Goal: Transaction & Acquisition: Purchase product/service

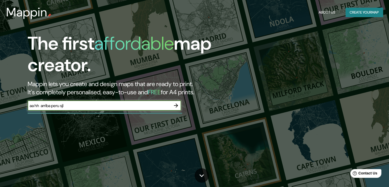
type input "aa hh arriba peru sjl"
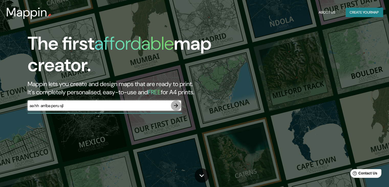
click at [178, 104] on icon "button" at bounding box center [176, 105] width 6 height 6
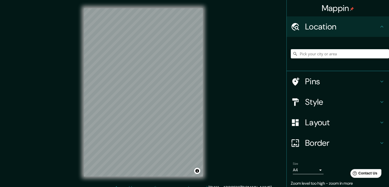
click at [315, 48] on div at bounding box center [340, 54] width 98 height 26
click at [314, 55] on input "Pick your city or area" at bounding box center [340, 53] width 98 height 9
click at [362, 53] on input "San [PERSON_NAME] De Lurigancho, [GEOGRAPHIC_DATA], [GEOGRAPHIC_DATA], [GEOGRAP…" at bounding box center [340, 53] width 98 height 9
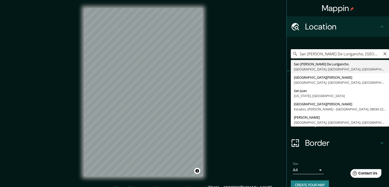
click at [306, 57] on input "San [PERSON_NAME] De Lurigancho, [GEOGRAPHIC_DATA], [GEOGRAPHIC_DATA], [GEOGRAP…" at bounding box center [340, 53] width 98 height 9
click at [341, 54] on input "San [PERSON_NAME] De Lurigancho, [GEOGRAPHIC_DATA], [GEOGRAPHIC_DATA], [GEOGRAP…" at bounding box center [340, 53] width 98 height 9
click at [359, 56] on input "San [PERSON_NAME] De Lurigancho, [GEOGRAPHIC_DATA], [GEOGRAPHIC_DATA], [GEOGRAP…" at bounding box center [340, 53] width 98 height 9
drag, startPoint x: 346, startPoint y: 56, endPoint x: 354, endPoint y: 58, distance: 8.3
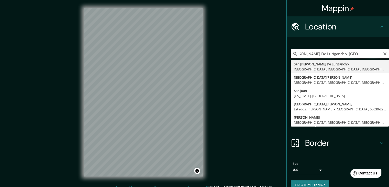
click at [380, 57] on input "San [PERSON_NAME] De Lurigancho, [GEOGRAPHIC_DATA], [GEOGRAPHIC_DATA], [GEOGRAP…" at bounding box center [340, 53] width 98 height 9
click at [309, 59] on div "[GEOGRAPHIC_DATA][PERSON_NAME], [GEOGRAPHIC_DATA], [GEOGRAPHIC_DATA], [GEOGRAPH…" at bounding box center [340, 54] width 98 height 26
click at [311, 57] on input "San [PERSON_NAME] De Lurigancho, [GEOGRAPHIC_DATA], [GEOGRAPHIC_DATA], [GEOGRAP…" at bounding box center [340, 53] width 98 height 9
click at [296, 57] on input "San [PERSON_NAME] De Lurigancho, [GEOGRAPHIC_DATA], [GEOGRAPHIC_DATA], [GEOGRAP…" at bounding box center [340, 53] width 98 height 9
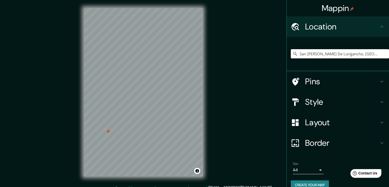
click at [202, 0] on div "© Mapbox © OpenStreetMap Improve this map" at bounding box center [143, 92] width 135 height 184
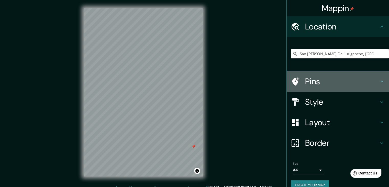
click at [318, 85] on h4 "Pins" at bounding box center [342, 81] width 74 height 10
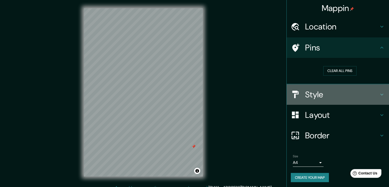
click at [321, 94] on h4 "Style" at bounding box center [342, 94] width 74 height 10
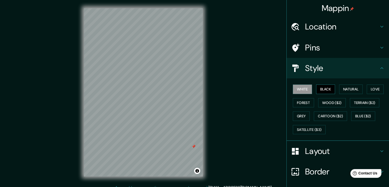
click at [323, 91] on button "Black" at bounding box center [325, 88] width 19 height 9
click at [306, 130] on button "Satellite ($3)" at bounding box center [309, 129] width 33 height 9
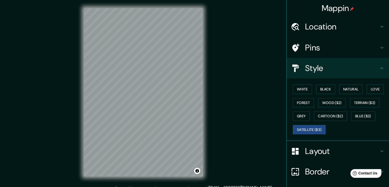
click at [207, 75] on div "© Mapbox © OpenStreetMap Improve this map © Maxar" at bounding box center [143, 92] width 135 height 184
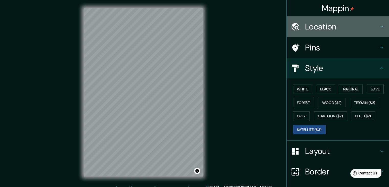
click at [314, 31] on h4 "Location" at bounding box center [342, 26] width 74 height 10
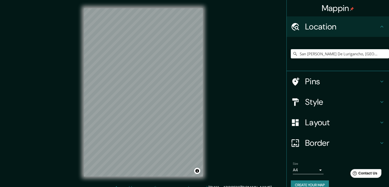
click at [312, 77] on h4 "Pins" at bounding box center [342, 81] width 74 height 10
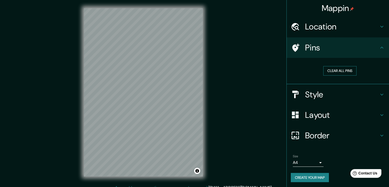
click at [323, 73] on button "Clear all pins" at bounding box center [339, 70] width 33 height 9
click at [314, 33] on div "Location" at bounding box center [338, 26] width 102 height 20
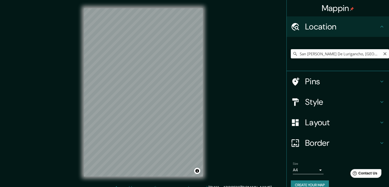
click at [310, 53] on input "San [PERSON_NAME] De Lurigancho, [GEOGRAPHIC_DATA], [GEOGRAPHIC_DATA], [GEOGRAP…" at bounding box center [340, 53] width 98 height 9
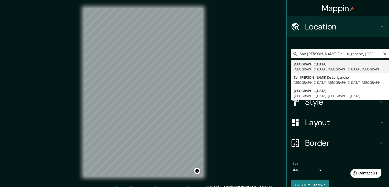
click at [310, 53] on input "San [PERSON_NAME] De Lurigancho, [GEOGRAPHIC_DATA], [GEOGRAPHIC_DATA], [GEOGRAP…" at bounding box center [340, 53] width 98 height 9
click at [296, 55] on input "San [PERSON_NAME] De Lurigancho, [GEOGRAPHIC_DATA], [GEOGRAPHIC_DATA], [GEOGRAP…" at bounding box center [340, 53] width 98 height 9
paste input "Av. Las Naciones"
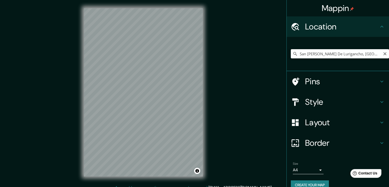
click at [323, 55] on input "San [PERSON_NAME] De Lurigancho, [GEOGRAPHIC_DATA], [GEOGRAPHIC_DATA], [GEOGRAP…" at bounding box center [340, 53] width 98 height 9
paste input "Av. Las Naciones"
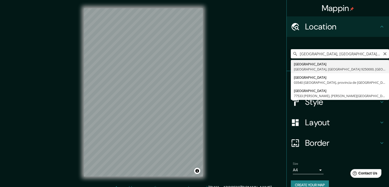
click at [337, 52] on input "[GEOGRAPHIC_DATA], [GEOGRAPHIC_DATA] 9250000, [GEOGRAPHIC_DATA]" at bounding box center [340, 53] width 98 height 9
paste input ". Las Naciones"
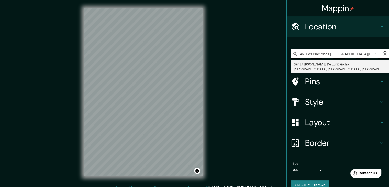
scroll to position [0, 0]
type input "San [PERSON_NAME] De Lurigancho, [GEOGRAPHIC_DATA], [GEOGRAPHIC_DATA], [GEOGRAP…"
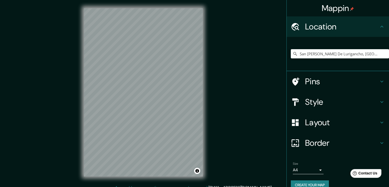
click at [313, 81] on h4 "Pins" at bounding box center [342, 81] width 74 height 10
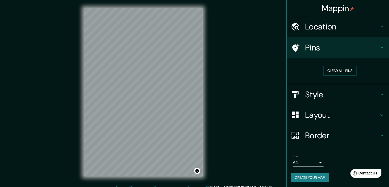
click at [312, 93] on h4 "Style" at bounding box center [342, 94] width 74 height 10
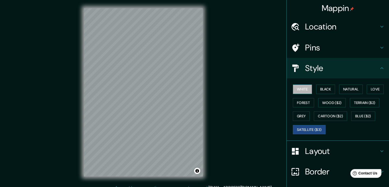
click at [298, 89] on button "White" at bounding box center [302, 88] width 19 height 9
click at [316, 94] on div "White Black Natural Love Forest Wood ($2) Terrain ($2) Grey Cartoon ($2) Blue (…" at bounding box center [340, 109] width 98 height 54
click at [319, 92] on button "Black" at bounding box center [325, 88] width 19 height 9
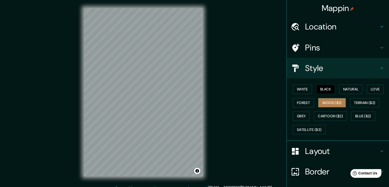
click at [323, 103] on button "Wood ($2)" at bounding box center [332, 102] width 28 height 9
click at [347, 89] on button "Natural" at bounding box center [351, 88] width 24 height 9
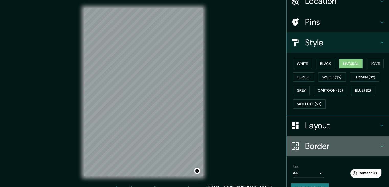
click at [308, 148] on h4 "Border" at bounding box center [342, 146] width 74 height 10
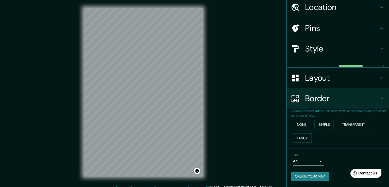
scroll to position [11, 0]
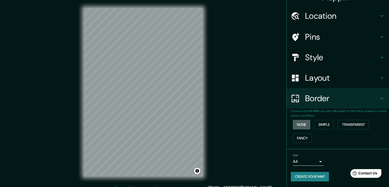
click at [298, 123] on button "None" at bounding box center [301, 124] width 17 height 9
click at [298, 138] on button "Fancy" at bounding box center [302, 137] width 19 height 9
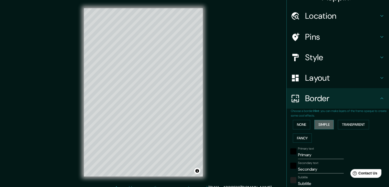
click at [318, 126] on button "Simple" at bounding box center [323, 124] width 19 height 9
click at [301, 127] on button "None" at bounding box center [301, 124] width 17 height 9
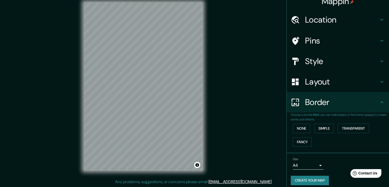
scroll to position [0, 0]
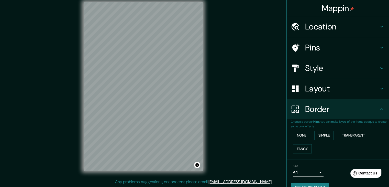
click at [308, 92] on h4 "Layout" at bounding box center [342, 88] width 74 height 10
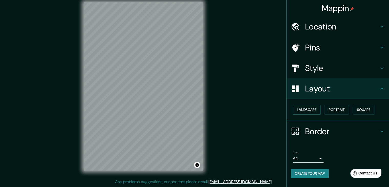
click at [309, 112] on button "Landscape" at bounding box center [307, 109] width 28 height 9
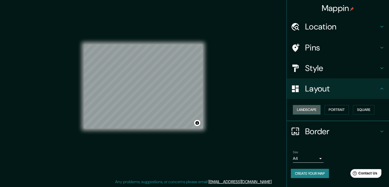
click at [309, 112] on button "Landscape" at bounding box center [307, 109] width 28 height 9
click at [347, 114] on button "Portrait" at bounding box center [337, 109] width 24 height 9
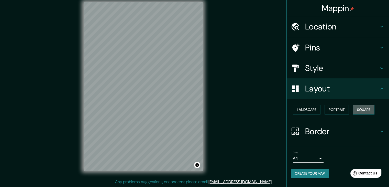
click at [363, 108] on button "Square" at bounding box center [363, 109] width 21 height 9
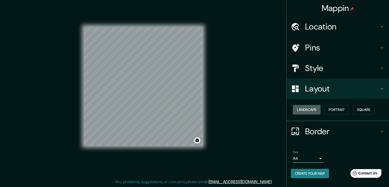
click at [303, 108] on button "Landscape" at bounding box center [307, 109] width 28 height 9
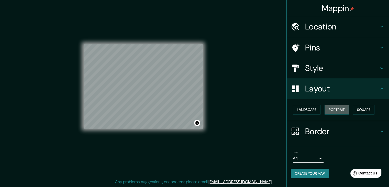
click at [329, 110] on button "Portrait" at bounding box center [337, 109] width 24 height 9
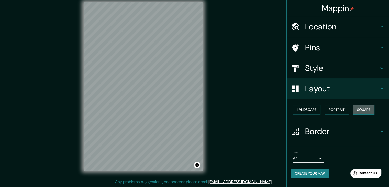
click at [361, 112] on button "Square" at bounding box center [363, 109] width 21 height 9
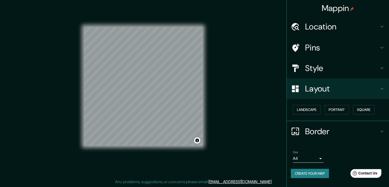
click at [353, 111] on div "Landscape [GEOGRAPHIC_DATA]" at bounding box center [340, 110] width 98 height 14
click at [349, 111] on button "Portrait" at bounding box center [337, 109] width 24 height 9
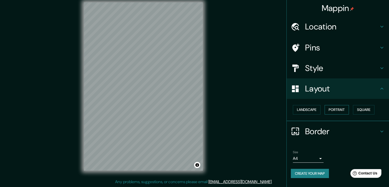
click at [345, 111] on button "Portrait" at bounding box center [337, 109] width 24 height 9
click at [304, 114] on button "Landscape" at bounding box center [307, 109] width 28 height 9
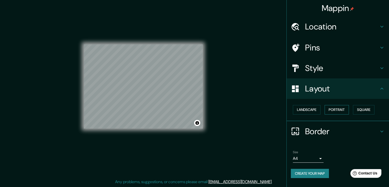
click at [327, 113] on button "Portrait" at bounding box center [337, 109] width 24 height 9
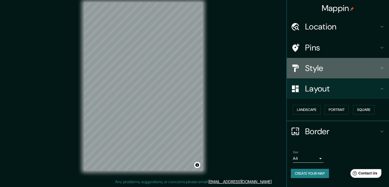
click at [317, 76] on div "Style" at bounding box center [338, 68] width 102 height 20
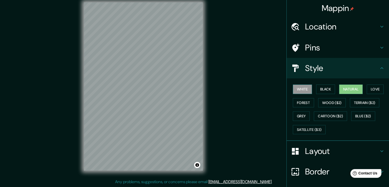
click at [305, 92] on button "White" at bounding box center [302, 88] width 19 height 9
click at [305, 127] on button "Satellite ($3)" at bounding box center [309, 129] width 33 height 9
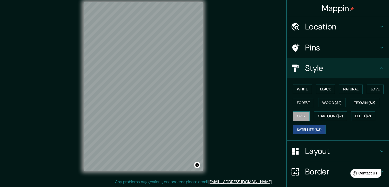
click at [298, 118] on button "Grey" at bounding box center [301, 115] width 17 height 9
click at [308, 45] on h4 "Pins" at bounding box center [342, 47] width 74 height 10
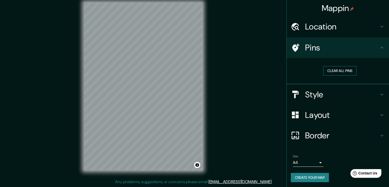
click at [328, 70] on button "Clear all pins" at bounding box center [339, 70] width 33 height 9
click at [327, 31] on h4 "Location" at bounding box center [342, 26] width 74 height 10
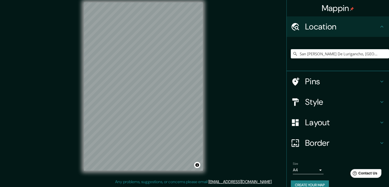
click at [316, 104] on h4 "Style" at bounding box center [342, 102] width 74 height 10
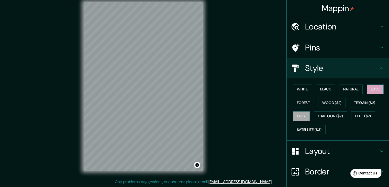
click at [376, 91] on button "Love" at bounding box center [375, 88] width 17 height 9
click at [201, 84] on div "© Mapbox © OpenStreetMap Improve this map" at bounding box center [143, 86] width 135 height 184
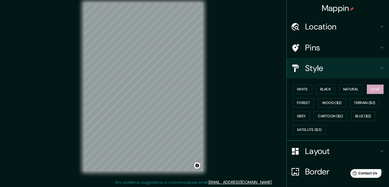
drag, startPoint x: 253, startPoint y: 163, endPoint x: 249, endPoint y: 167, distance: 4.9
click at [253, 163] on div "© Mapbox © OpenStreetMap Improve this map" at bounding box center [143, 87] width 350 height 168
click at [330, 32] on div "Location" at bounding box center [338, 26] width 102 height 20
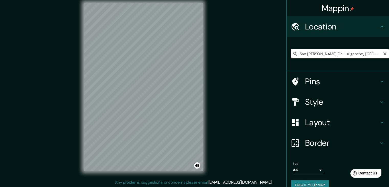
click at [337, 54] on input "San [PERSON_NAME] De Lurigancho, [GEOGRAPHIC_DATA], [GEOGRAPHIC_DATA], [GEOGRAP…" at bounding box center [340, 53] width 98 height 9
click at [302, 58] on div "San [PERSON_NAME] De Lurigancho, [GEOGRAPHIC_DATA], [GEOGRAPHIC_DATA], [GEOGRAP…" at bounding box center [340, 54] width 98 height 26
click at [303, 57] on input "San [PERSON_NAME] De Lurigancho, [GEOGRAPHIC_DATA], [GEOGRAPHIC_DATA], [GEOGRAP…" at bounding box center [340, 53] width 98 height 9
click at [303, 56] on input "San [PERSON_NAME] De Lurigancho, [GEOGRAPHIC_DATA], [GEOGRAPHIC_DATA], [GEOGRAP…" at bounding box center [340, 53] width 98 height 9
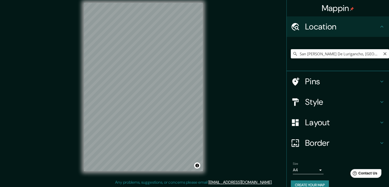
click at [303, 56] on input "San [PERSON_NAME] De Lurigancho, [GEOGRAPHIC_DATA], [GEOGRAPHIC_DATA], [GEOGRAP…" at bounding box center [340, 53] width 98 height 9
click at [316, 54] on input "San [PERSON_NAME] De Lurigancho, [GEOGRAPHIC_DATA], [GEOGRAPHIC_DATA], [GEOGRAP…" at bounding box center [340, 53] width 98 height 9
click at [362, 55] on input "San [PERSON_NAME] De Lurigancho, [GEOGRAPHIC_DATA], [GEOGRAPHIC_DATA], [GEOGRAP…" at bounding box center [340, 53] width 98 height 9
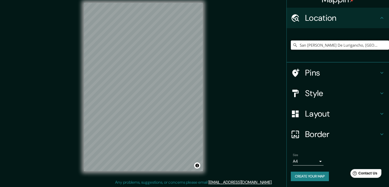
scroll to position [6, 0]
click at [314, 46] on input "San [PERSON_NAME] De Lurigancho, [GEOGRAPHIC_DATA], [GEOGRAPHIC_DATA], [GEOGRAP…" at bounding box center [340, 44] width 98 height 9
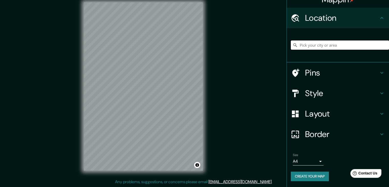
click at [313, 43] on input "Pick your city or area" at bounding box center [340, 44] width 98 height 9
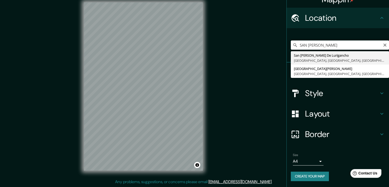
type input "San [PERSON_NAME] De Lurigancho, [GEOGRAPHIC_DATA], [GEOGRAPHIC_DATA], [GEOGRAP…"
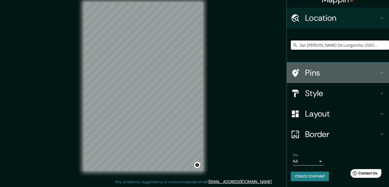
click at [294, 75] on icon at bounding box center [295, 72] width 9 height 9
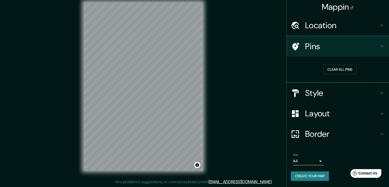
scroll to position [1, 0]
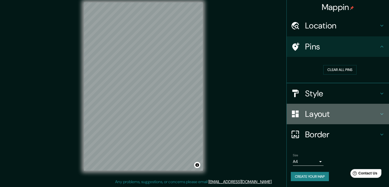
click at [312, 104] on div "Layout" at bounding box center [338, 114] width 102 height 20
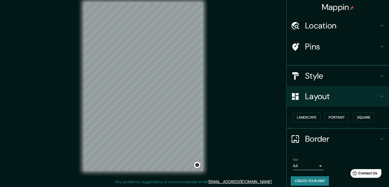
scroll to position [0, 0]
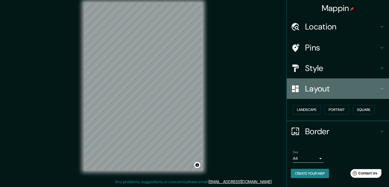
click at [318, 79] on div "Layout" at bounding box center [338, 88] width 102 height 20
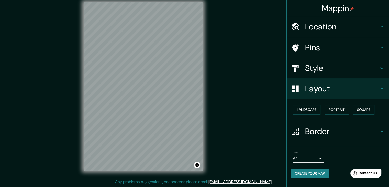
click at [320, 70] on h4 "Style" at bounding box center [342, 68] width 74 height 10
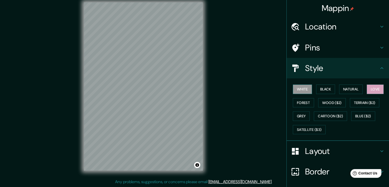
click at [306, 88] on button "White" at bounding box center [302, 88] width 19 height 9
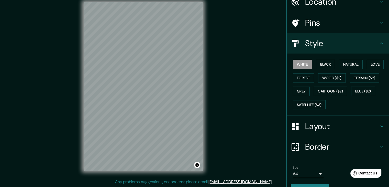
scroll to position [37, 0]
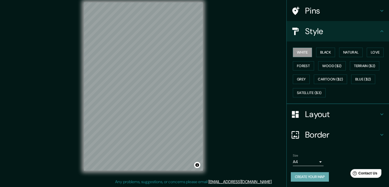
click at [305, 174] on button "Create your map" at bounding box center [310, 176] width 38 height 9
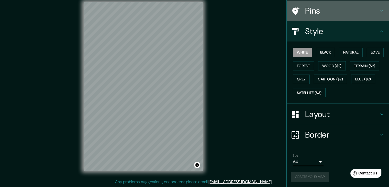
click at [374, 10] on h4 "Pins" at bounding box center [342, 11] width 74 height 10
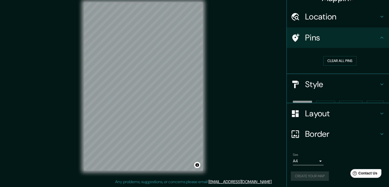
scroll to position [1, 0]
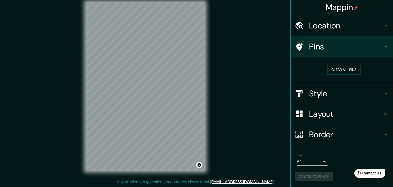
click at [314, 162] on body "Mappin Location [GEOGRAPHIC_DATA][PERSON_NAME], [GEOGRAPHIC_DATA], [GEOGRAPHIC_…" at bounding box center [196, 87] width 393 height 187
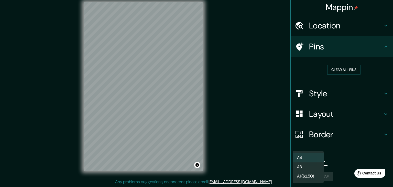
click at [308, 158] on li "A4" at bounding box center [308, 157] width 31 height 9
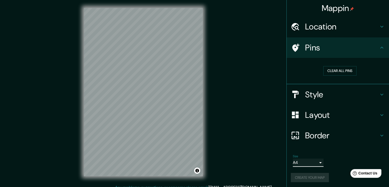
scroll to position [0, 0]
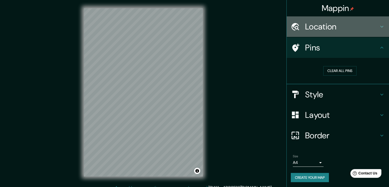
click at [365, 31] on h4 "Location" at bounding box center [342, 26] width 74 height 10
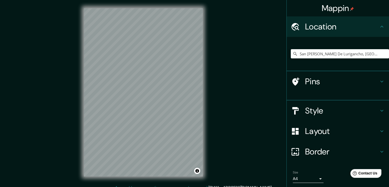
click at [365, 31] on h4 "Location" at bounding box center [342, 26] width 74 height 10
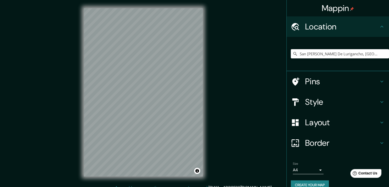
click at [356, 82] on h4 "Pins" at bounding box center [342, 81] width 74 height 10
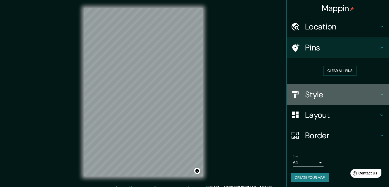
click at [361, 90] on h4 "Style" at bounding box center [342, 94] width 74 height 10
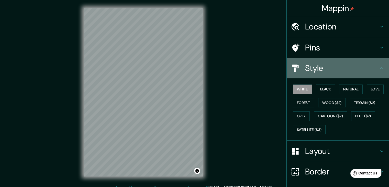
click at [366, 72] on h4 "Style" at bounding box center [342, 68] width 74 height 10
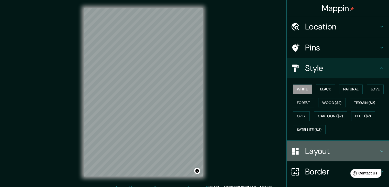
drag, startPoint x: 336, startPoint y: 143, endPoint x: 333, endPoint y: 149, distance: 6.3
click at [336, 143] on div "Layout" at bounding box center [338, 151] width 102 height 20
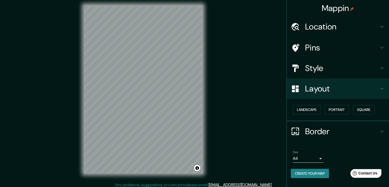
scroll to position [6, 0]
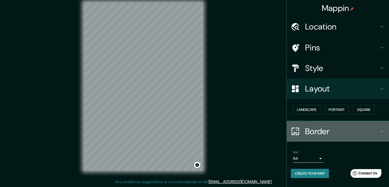
click at [331, 124] on div "Border" at bounding box center [338, 131] width 102 height 20
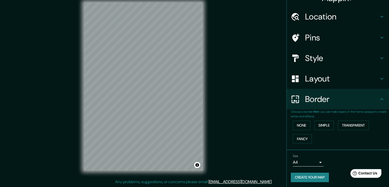
scroll to position [11, 0]
